Goal: Check status: Check status

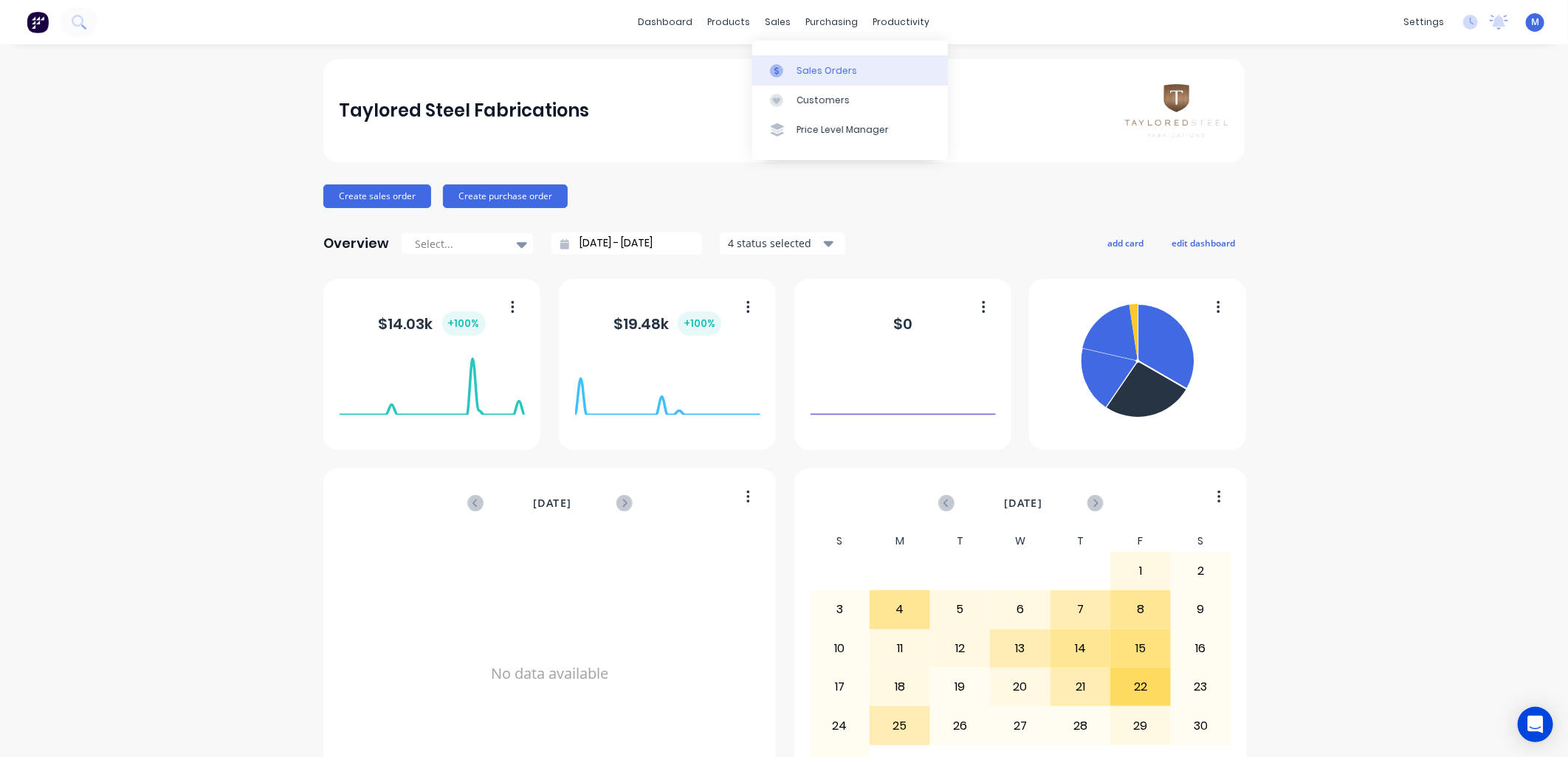
click at [802, 69] on div "Sales Orders" at bounding box center [827, 71] width 61 height 13
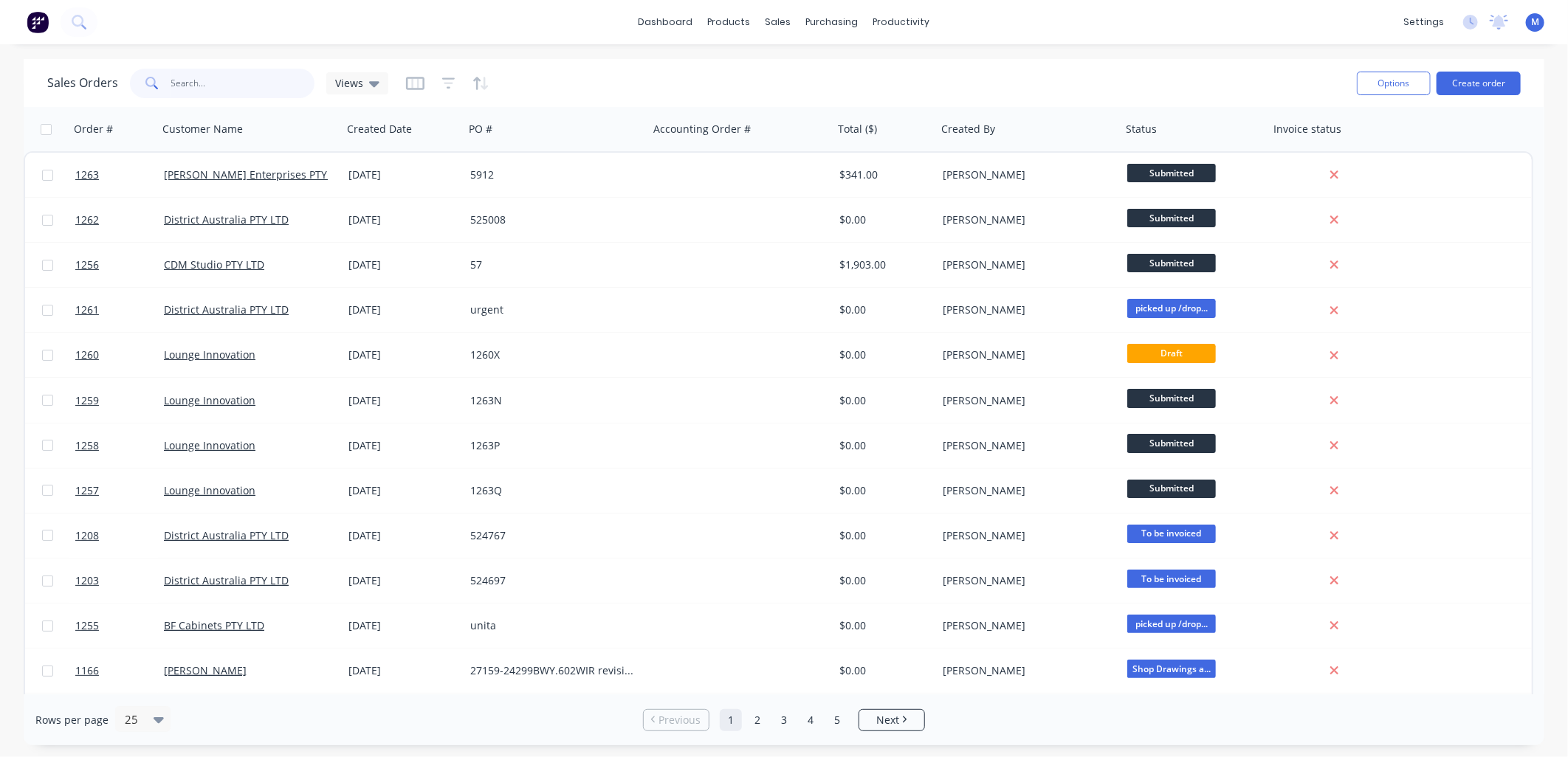
click at [222, 82] on input "text" at bounding box center [244, 83] width 144 height 30
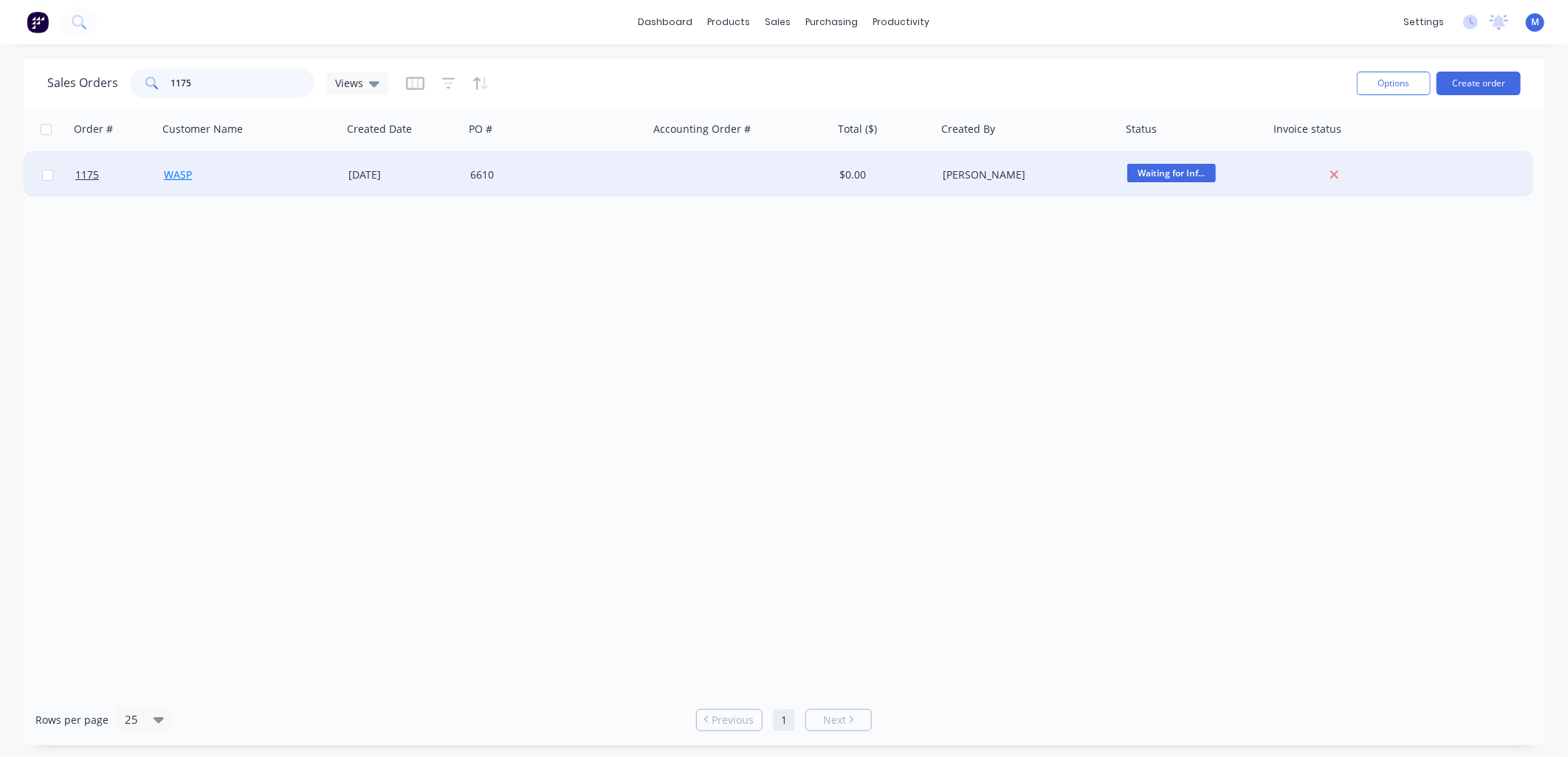
type input "1175"
click at [188, 172] on link "WASP" at bounding box center [178, 174] width 28 height 14
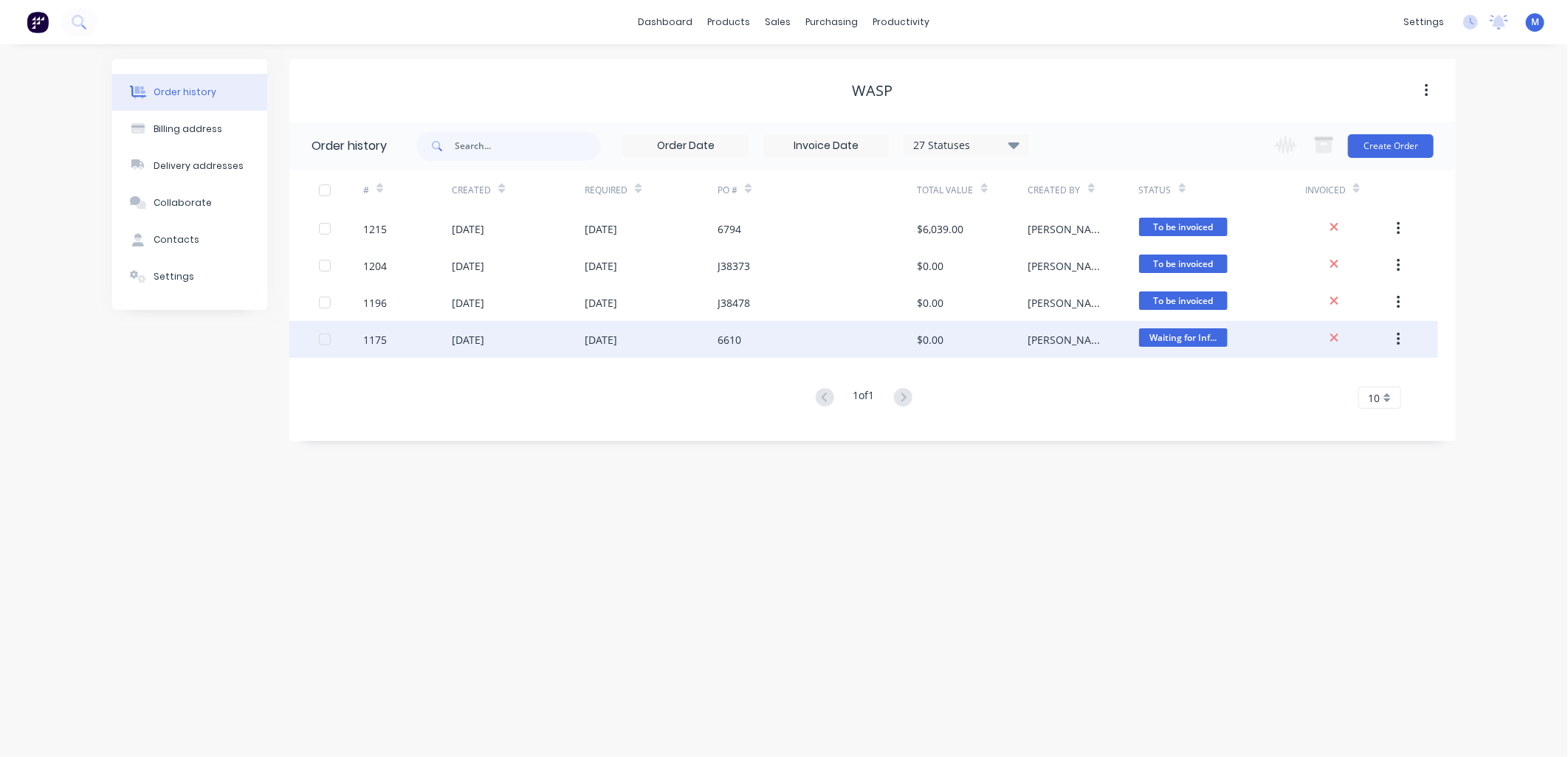
click at [731, 342] on div "6610" at bounding box center [730, 339] width 24 height 16
